Goal: Transaction & Acquisition: Purchase product/service

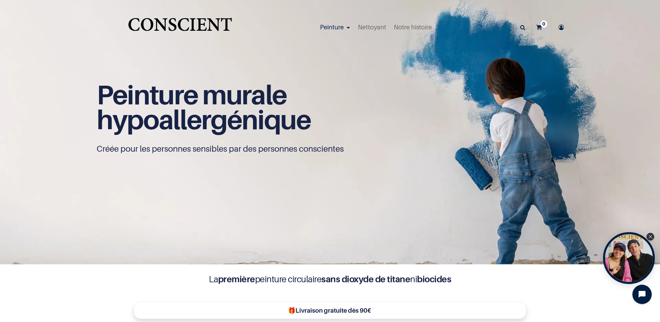
scroll to position [0, 0]
click at [650, 236] on icon "Close Tolstoy widget" at bounding box center [651, 236] width 4 height 3
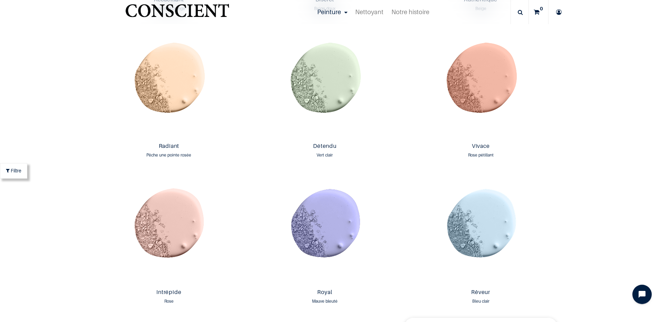
scroll to position [967, 0]
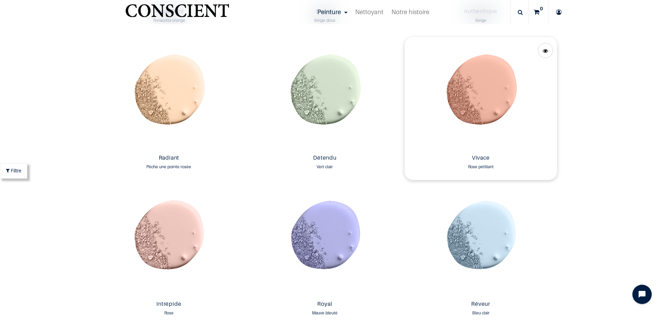
click at [490, 116] on img at bounding box center [481, 94] width 153 height 114
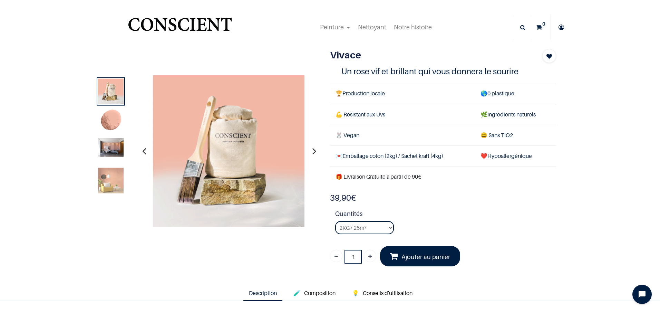
click at [107, 124] on img at bounding box center [111, 121] width 26 height 26
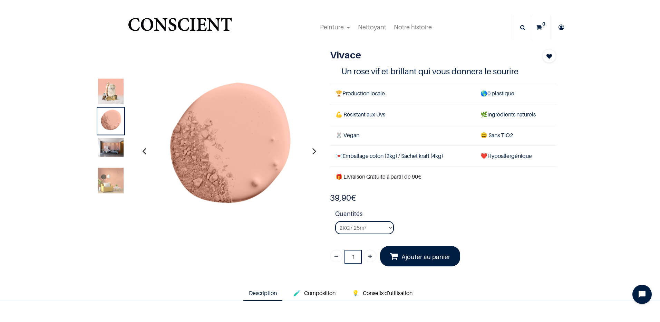
click at [112, 145] on img at bounding box center [111, 147] width 26 height 19
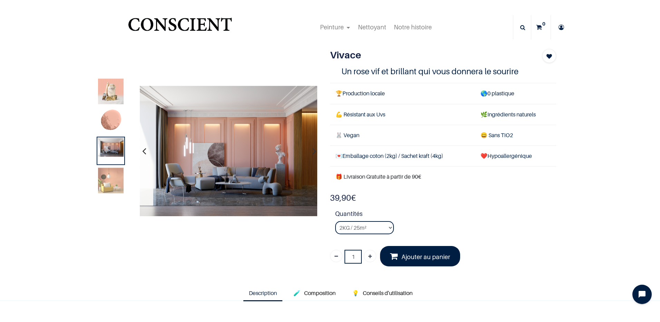
click at [116, 184] on img at bounding box center [111, 180] width 26 height 26
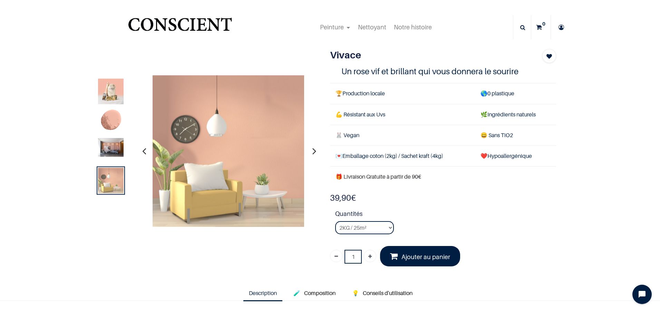
click at [113, 129] on img at bounding box center [111, 121] width 26 height 26
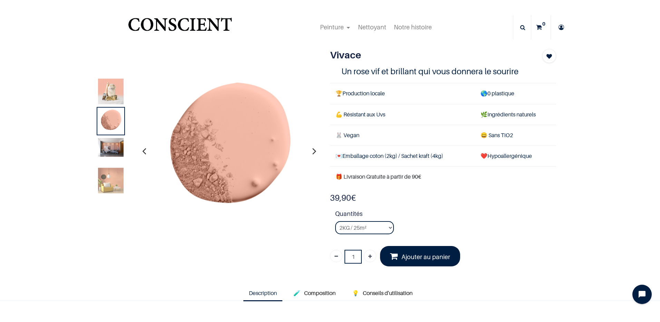
click at [113, 100] on img at bounding box center [111, 91] width 26 height 26
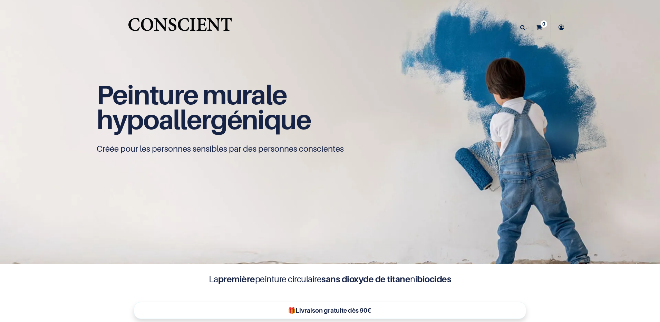
scroll to position [0, 0]
